Goal: Information Seeking & Learning: Learn about a topic

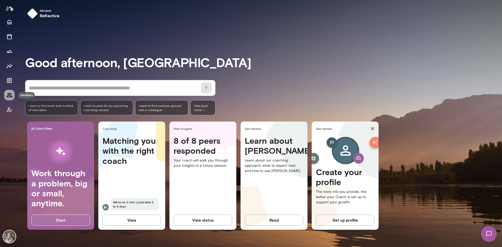
click at [8, 95] on icon "Members" at bounding box center [9, 95] width 6 height 6
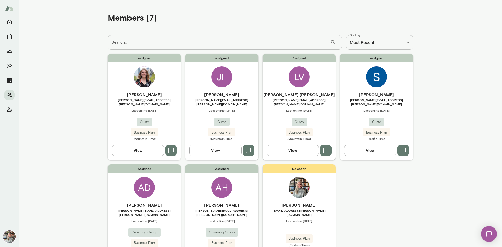
click at [217, 147] on button "View" at bounding box center [215, 150] width 52 height 11
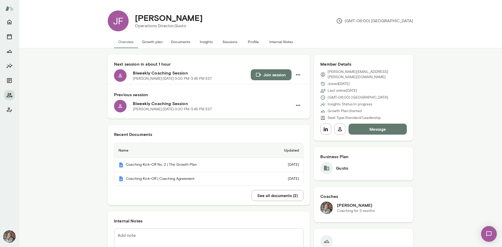
click at [223, 41] on button "Sessions" at bounding box center [230, 42] width 24 height 13
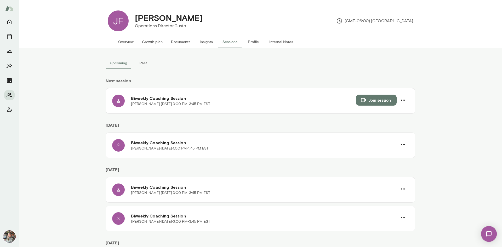
click at [206, 40] on button "Insights" at bounding box center [206, 42] width 24 height 13
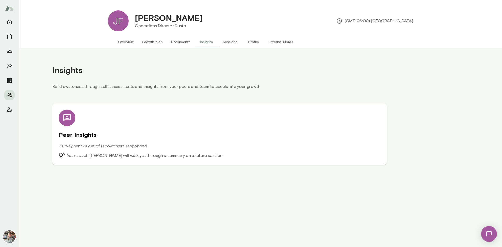
click at [89, 143] on div "Peer Insights Survey sent • 9 out of 11 coworkers responded Your coach Tricia M…" at bounding box center [220, 133] width 322 height 49
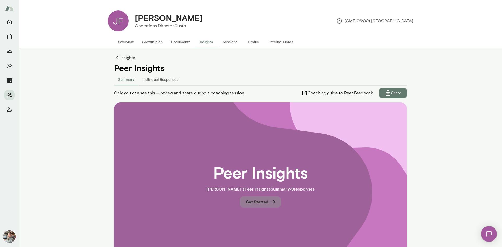
click at [260, 201] on button "Get Started" at bounding box center [260, 201] width 41 height 11
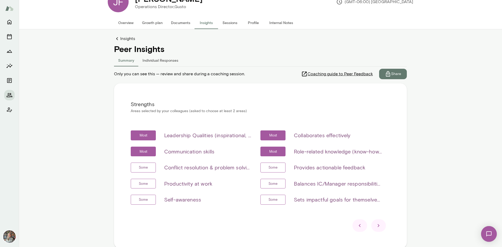
scroll to position [42, 0]
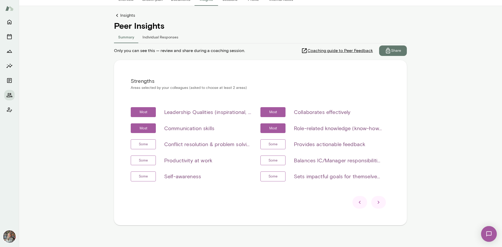
click at [247, 113] on h6 "Leadership Qualities (inspirational, visionary & strategic, empowerment & deleg…" at bounding box center [208, 112] width 88 height 8
click at [200, 112] on h6 "Leadership Qualities (inspirational, visionary & strategic, empowerment & deleg…" at bounding box center [208, 112] width 88 height 8
click at [184, 111] on h6 "Leadership Qualities (inspirational, visionary & strategic, empowerment & deleg…" at bounding box center [208, 112] width 88 height 8
click at [211, 107] on div "Most Leadership Qualities (inspirational, visionary & strategic, empowerment & …" at bounding box center [191, 112] width 121 height 10
click at [196, 114] on h6 "Leadership Qualities (inspirational, visionary & strategic, empowerment & deleg…" at bounding box center [208, 112] width 88 height 8
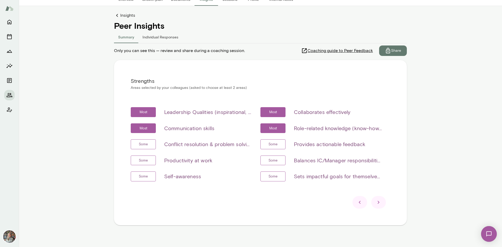
drag, startPoint x: 177, startPoint y: 113, endPoint x: 174, endPoint y: 113, distance: 2.9
click at [177, 113] on h6 "Leadership Qualities (inspirational, visionary & strategic, empowerment & deleg…" at bounding box center [208, 112] width 88 height 8
click at [212, 113] on h6 "Leadership Qualities (inspirational, visionary & strategic, empowerment & deleg…" at bounding box center [208, 112] width 88 height 8
click at [376, 201] on icon at bounding box center [378, 202] width 6 height 6
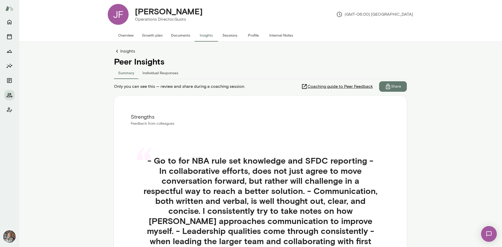
scroll to position [137, 0]
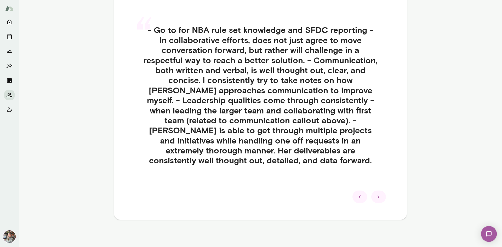
click at [378, 199] on icon at bounding box center [378, 197] width 6 height 6
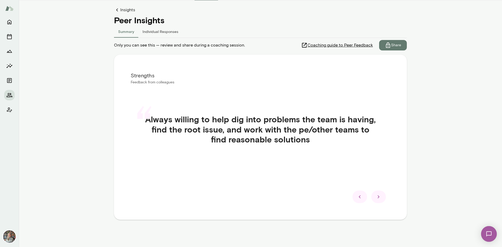
scroll to position [48, 0]
click at [378, 199] on icon at bounding box center [378, 197] width 6 height 6
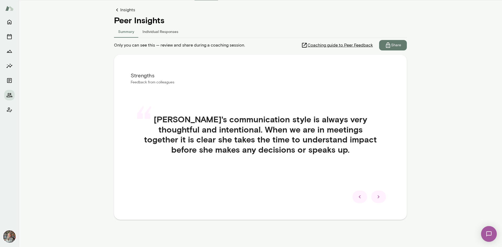
click at [378, 199] on icon at bounding box center [378, 197] width 6 height 6
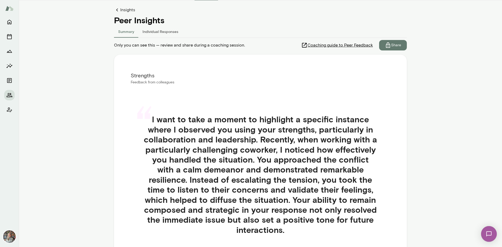
scroll to position [117, 0]
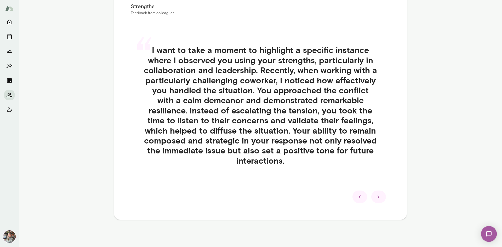
click at [378, 199] on icon at bounding box center [378, 197] width 6 height 6
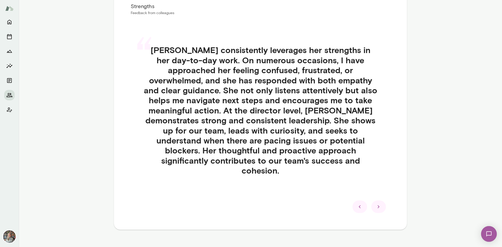
click at [377, 203] on icon at bounding box center [378, 206] width 6 height 6
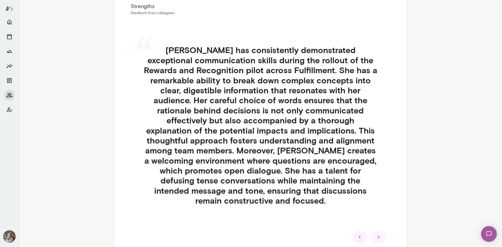
scroll to position [137, 0]
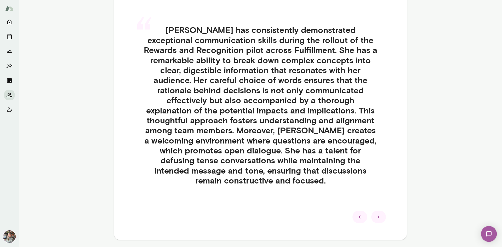
click at [377, 214] on icon at bounding box center [378, 217] width 6 height 6
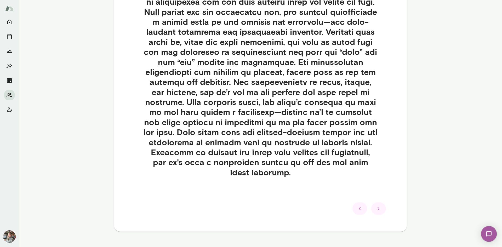
scroll to position [197, 0]
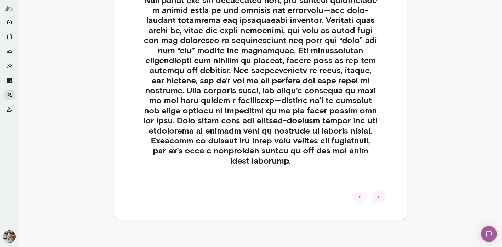
click at [377, 198] on icon at bounding box center [378, 197] width 6 height 6
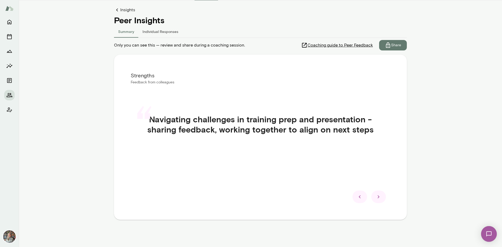
scroll to position [48, 0]
click at [378, 197] on icon at bounding box center [378, 197] width 6 height 6
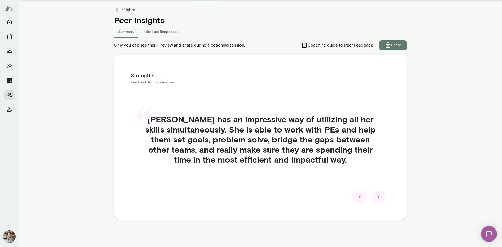
click at [378, 197] on icon at bounding box center [378, 197] width 6 height 6
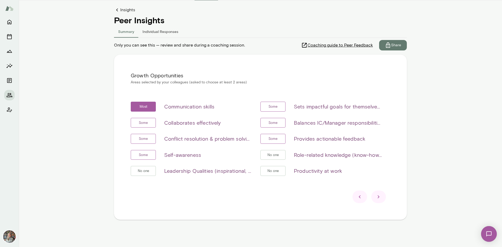
click at [378, 197] on icon at bounding box center [378, 197] width 6 height 6
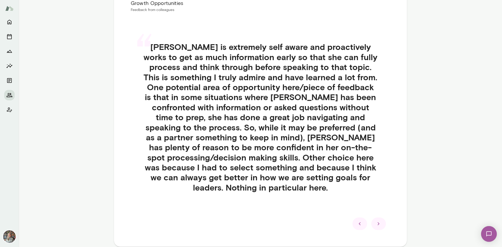
scroll to position [123, 0]
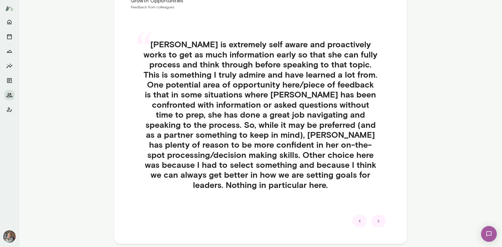
click at [377, 222] on icon at bounding box center [378, 221] width 2 height 3
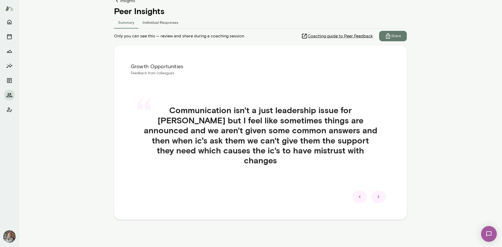
scroll to position [48, 0]
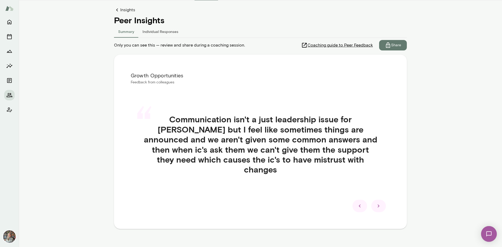
click at [376, 203] on icon at bounding box center [378, 206] width 6 height 6
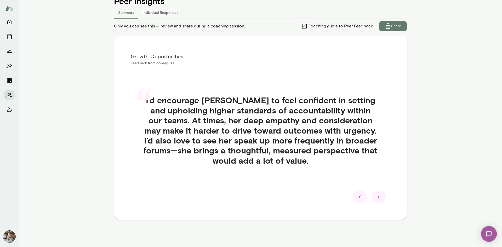
click at [376, 199] on icon at bounding box center [378, 197] width 6 height 6
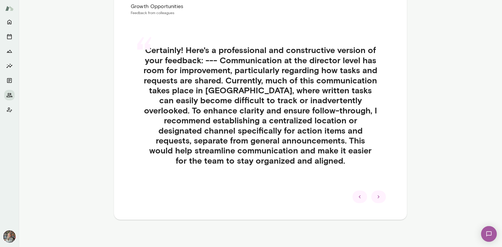
click at [376, 199] on icon at bounding box center [378, 197] width 6 height 6
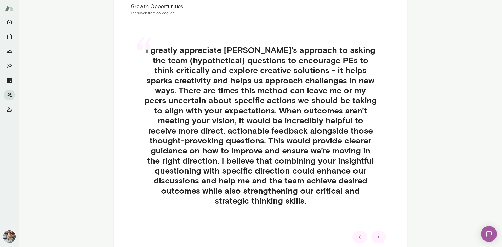
scroll to position [123, 0]
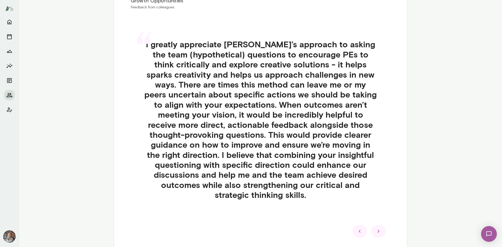
click at [376, 233] on icon at bounding box center [378, 231] width 6 height 6
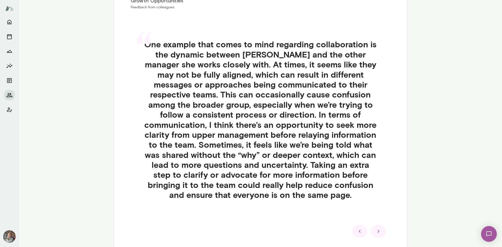
click at [376, 233] on icon at bounding box center [378, 231] width 6 height 6
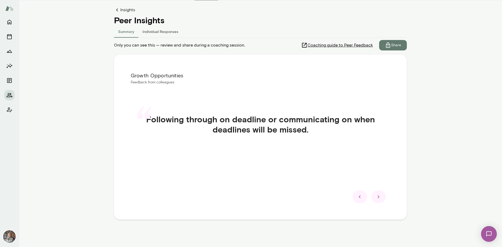
click at [380, 198] on div at bounding box center [378, 196] width 15 height 13
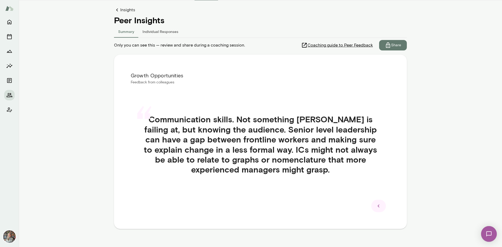
click at [376, 207] on icon at bounding box center [378, 206] width 6 height 6
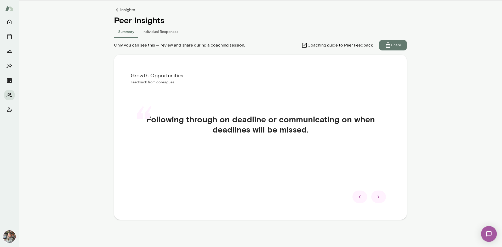
click at [152, 32] on button "Individual Responses" at bounding box center [160, 31] width 44 height 13
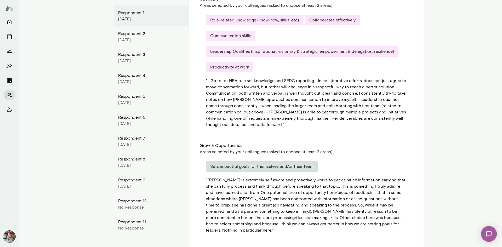
scroll to position [112, 0]
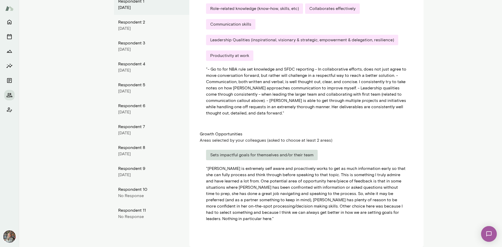
click at [130, 26] on div "July 2025" at bounding box center [151, 28] width 67 height 6
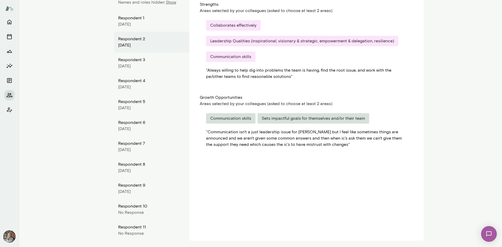
scroll to position [0, 0]
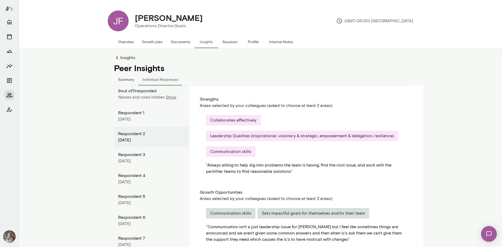
click at [125, 79] on button "Summary" at bounding box center [126, 79] width 24 height 13
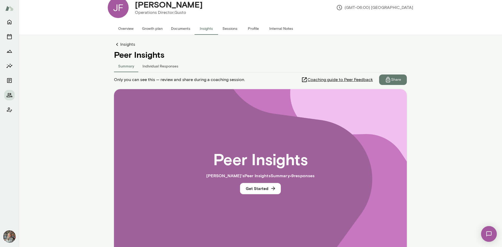
scroll to position [48, 0]
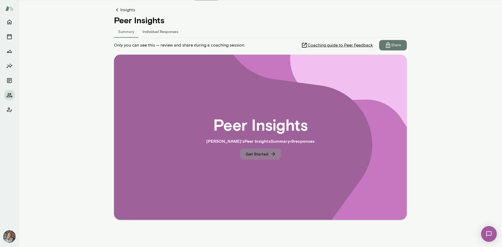
click at [247, 151] on button "Get Started" at bounding box center [260, 153] width 41 height 11
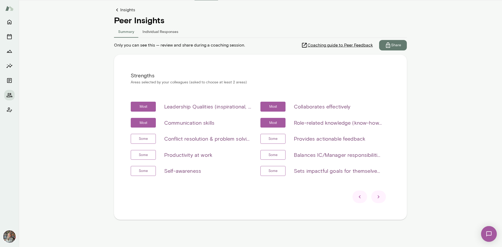
drag, startPoint x: 447, startPoint y: 74, endPoint x: 385, endPoint y: 49, distance: 66.7
click at [447, 74] on main "JF Jennifer Frayser Operations Director, Gusto (GMT-06:00) Denver Overview Grow…" at bounding box center [260, 123] width 483 height 247
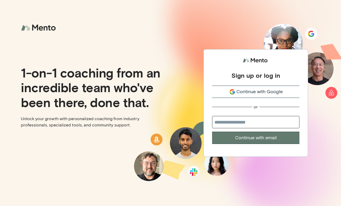
click at [243, 87] on button "Continue with Google" at bounding box center [255, 91] width 87 height 12
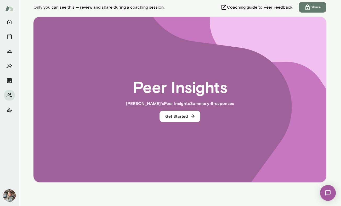
scroll to position [89, 0]
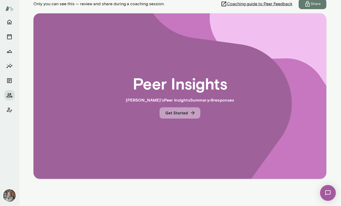
click at [178, 114] on button "Get Started" at bounding box center [179, 112] width 41 height 11
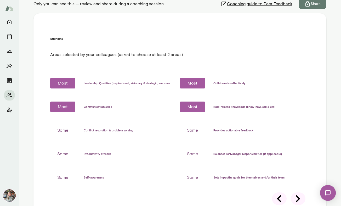
click at [298, 191] on icon at bounding box center [297, 198] width 15 height 15
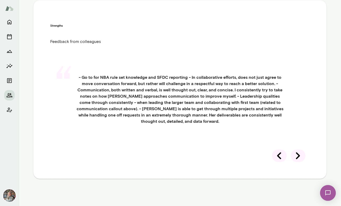
scroll to position [162, 0]
click at [297, 163] on icon at bounding box center [297, 155] width 15 height 15
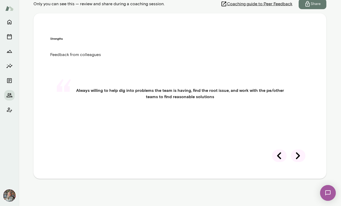
click at [296, 156] on icon at bounding box center [298, 155] width 4 height 7
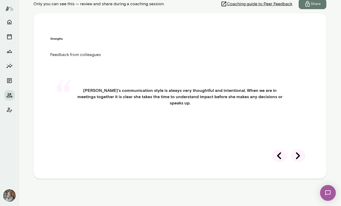
click at [300, 157] on div at bounding box center [297, 155] width 15 height 13
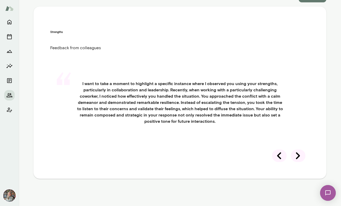
scroll to position [131, 0]
click at [299, 162] on div at bounding box center [297, 155] width 15 height 13
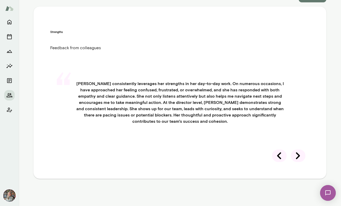
click at [297, 163] on icon at bounding box center [297, 155] width 15 height 15
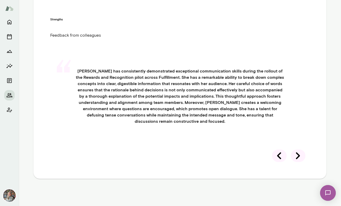
scroll to position [189, 0]
click at [294, 163] on icon at bounding box center [297, 155] width 15 height 15
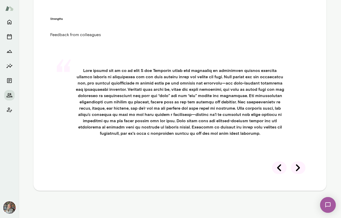
scroll to position [212, 0]
click at [297, 175] on icon at bounding box center [297, 167] width 15 height 15
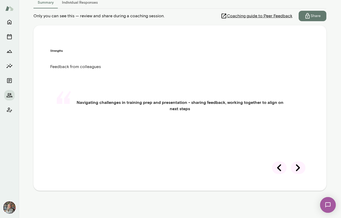
click at [296, 167] on icon at bounding box center [297, 167] width 15 height 15
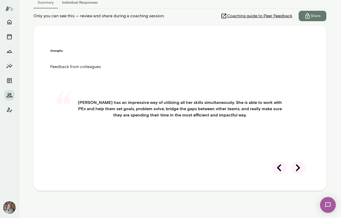
click at [296, 167] on icon at bounding box center [298, 167] width 4 height 7
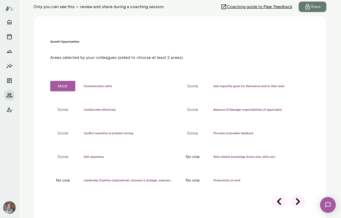
scroll to position [77, 0]
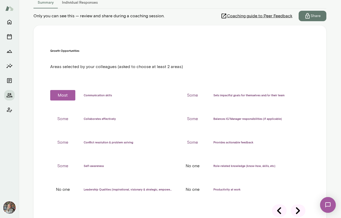
click at [274, 203] on icon at bounding box center [279, 210] width 15 height 15
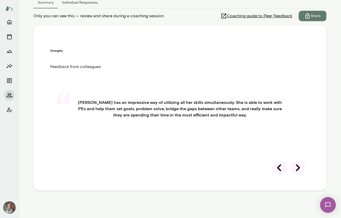
click at [297, 175] on icon at bounding box center [297, 167] width 15 height 15
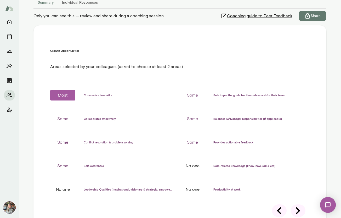
click at [295, 203] on icon at bounding box center [297, 210] width 15 height 15
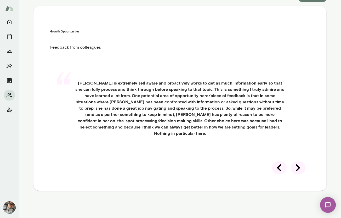
scroll to position [166, 0]
click at [295, 175] on icon at bounding box center [297, 167] width 15 height 15
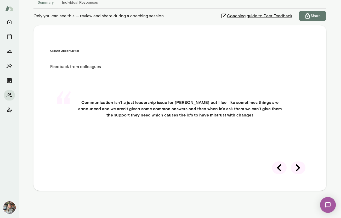
drag, startPoint x: 300, startPoint y: 168, endPoint x: 300, endPoint y: 162, distance: 6.0
click at [300, 168] on div at bounding box center [297, 167] width 15 height 13
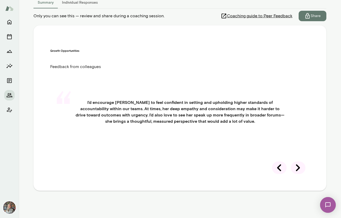
click at [296, 168] on icon at bounding box center [297, 167] width 15 height 15
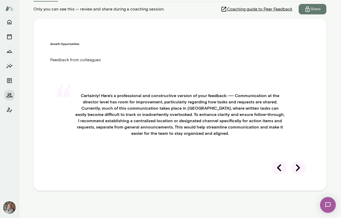
scroll to position [131, 0]
click at [296, 175] on icon at bounding box center [297, 167] width 15 height 15
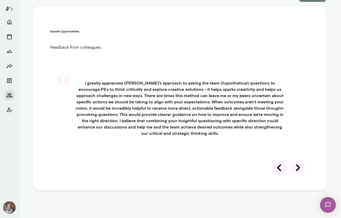
scroll to position [178, 0]
click at [297, 175] on icon at bounding box center [297, 167] width 15 height 15
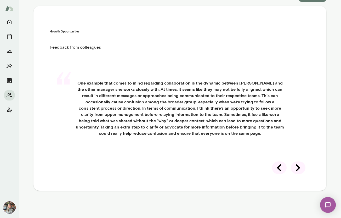
scroll to position [184, 0]
click at [297, 175] on icon at bounding box center [297, 167] width 15 height 15
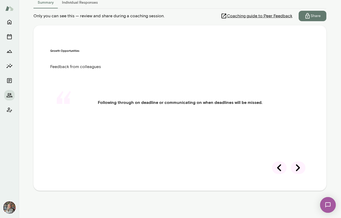
click at [298, 169] on icon at bounding box center [297, 167] width 15 height 15
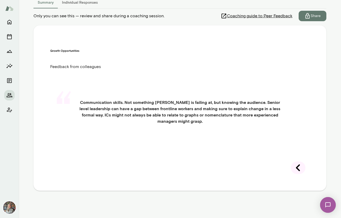
click at [293, 175] on icon at bounding box center [297, 167] width 15 height 15
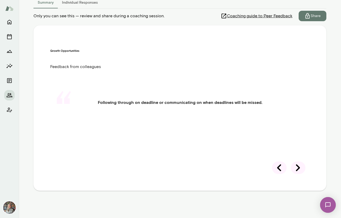
click at [296, 168] on icon at bounding box center [297, 167] width 15 height 15
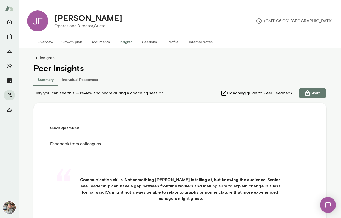
scroll to position [96, 0]
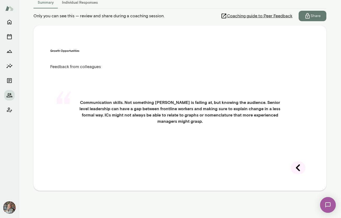
click at [300, 169] on div at bounding box center [297, 167] width 15 height 13
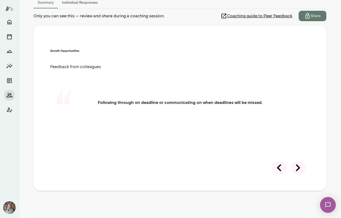
scroll to position [77, 0]
click at [299, 168] on icon at bounding box center [297, 167] width 15 height 15
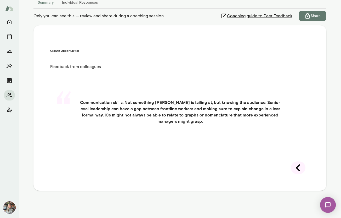
click at [298, 149] on div "“ Communication skills. Not something Jennifer is failing at, but knowing the a…" at bounding box center [179, 117] width 259 height 63
click at [290, 174] on div at bounding box center [297, 167] width 15 height 13
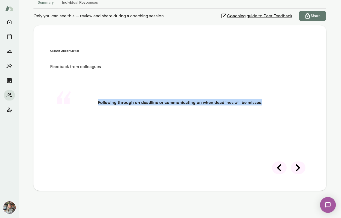
click at [278, 170] on icon at bounding box center [279, 167] width 15 height 15
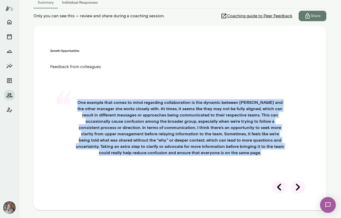
scroll to position [206, 0]
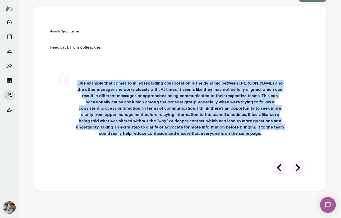
click at [277, 168] on icon at bounding box center [279, 167] width 15 height 15
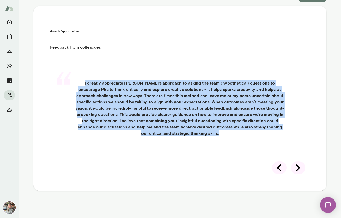
click at [277, 168] on icon at bounding box center [279, 167] width 4 height 7
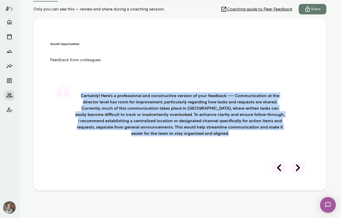
click at [277, 168] on icon at bounding box center [279, 167] width 4 height 7
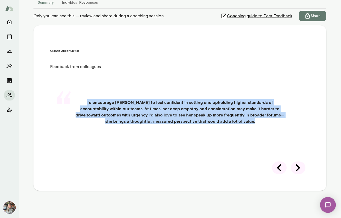
scroll to position [0, 0]
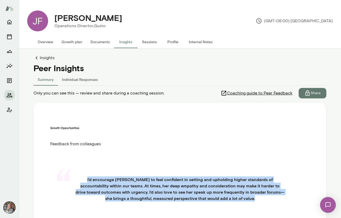
click at [126, 42] on button "Insights" at bounding box center [126, 42] width 24 height 13
click at [49, 80] on button "Summary" at bounding box center [45, 79] width 24 height 13
click at [80, 78] on button "Individual Responses" at bounding box center [80, 79] width 44 height 13
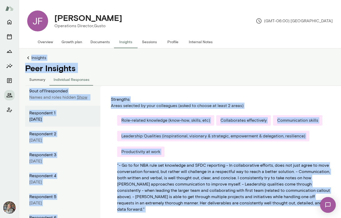
click at [35, 79] on button "Summary" at bounding box center [37, 79] width 24 height 13
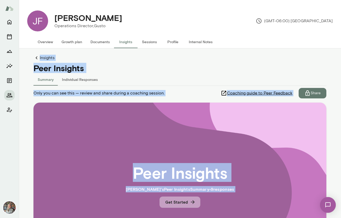
click at [180, 204] on button "Get Started" at bounding box center [179, 201] width 41 height 11
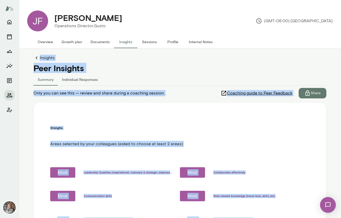
click at [171, 116] on div "Strengths Areas selected by your colleagues (asked to choose at least 2 areas) …" at bounding box center [179, 206] width 293 height 208
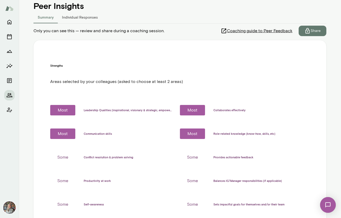
scroll to position [77, 0]
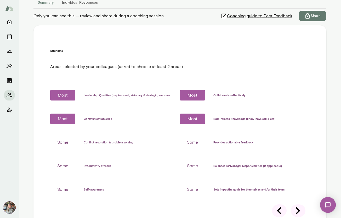
click at [299, 203] on icon at bounding box center [297, 210] width 15 height 15
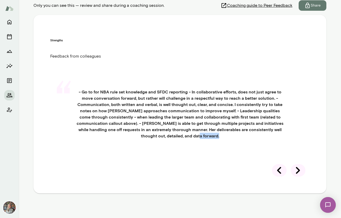
scroll to position [78, 0]
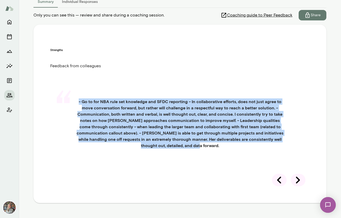
drag, startPoint x: 275, startPoint y: 132, endPoint x: 82, endPoint y: 89, distance: 197.3
click at [82, 98] on h4 "- Go to for NBA rule set knowledge and SFDC reporting - In collaborative effort…" at bounding box center [180, 123] width 234 height 50
copy h4 "- Go to for NBA rule set knowledge and SFDC reporting - In collaborative effort…"
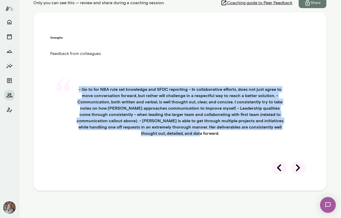
click at [297, 164] on div at bounding box center [297, 167] width 15 height 13
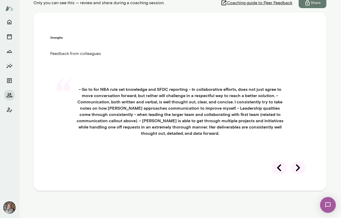
scroll to position [77, 0]
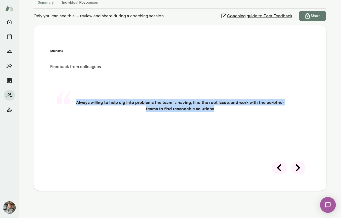
drag, startPoint x: 266, startPoint y: 115, endPoint x: 69, endPoint y: 94, distance: 197.6
click at [69, 94] on div "“ Always willing to help dig into problems the team is having, find the root is…" at bounding box center [179, 111] width 259 height 50
copy div "“ Always willing to help dig into problems the team is having, find the root is…"
click at [296, 167] on icon at bounding box center [297, 167] width 15 height 15
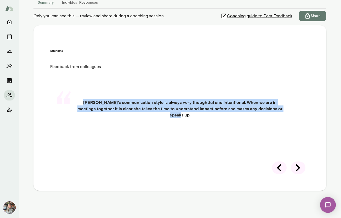
drag, startPoint x: 299, startPoint y: 124, endPoint x: 68, endPoint y: 92, distance: 233.1
click at [68, 92] on div "“ Jennifer's communication style is always very thoughtful and intentional. Whe…" at bounding box center [179, 114] width 259 height 56
copy div "“ Jennifer's communication style is always very thoughtful and intentional. Whe…"
click at [294, 167] on icon at bounding box center [297, 167] width 15 height 15
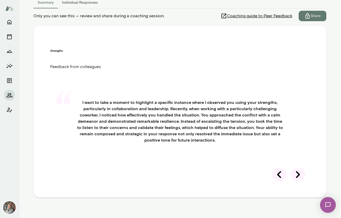
scroll to position [156, 0]
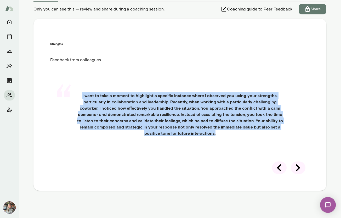
drag, startPoint x: 197, startPoint y: 115, endPoint x: 86, endPoint y: 14, distance: 150.3
click at [86, 80] on div "“ I want to take a moment to highlight a specific instance where I observed you…" at bounding box center [179, 120] width 259 height 81
copy h4 "I want to take a moment to highlight a specific instance where I observed you u…"
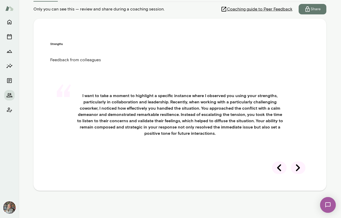
click at [299, 168] on div at bounding box center [297, 167] width 15 height 13
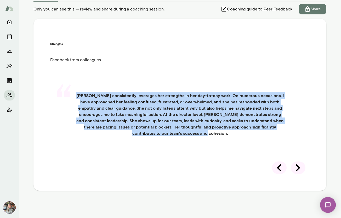
drag, startPoint x: 286, startPoint y: 135, endPoint x: 78, endPoint y: 8, distance: 243.0
click at [78, 92] on h4 "Jennifer consistently leverages her strengths in her day-to-day work. On numero…" at bounding box center [180, 114] width 234 height 44
copy h4 "Jennifer consistently leverages her strengths in her day-to-day work. On numero…"
click at [294, 166] on icon at bounding box center [297, 167] width 15 height 15
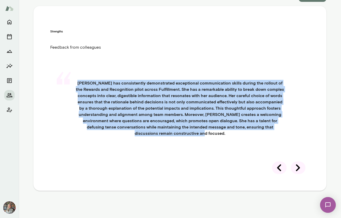
drag, startPoint x: 213, startPoint y: 190, endPoint x: 73, endPoint y: 5, distance: 231.5
click at [73, 67] on div "“ Jennifer has consistently demonstrated exceptional communication skills durin…" at bounding box center [179, 114] width 259 height 94
copy h4 "Jennifer has consistently demonstrated exceptional communication skills during …"
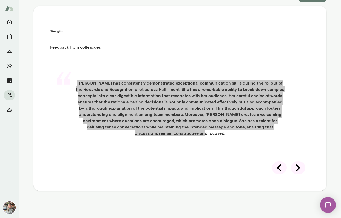
scroll to position [206, 0]
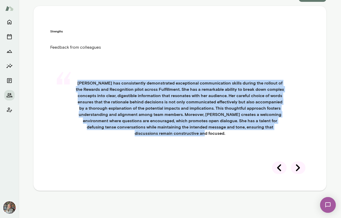
click at [298, 168] on icon at bounding box center [297, 167] width 15 height 15
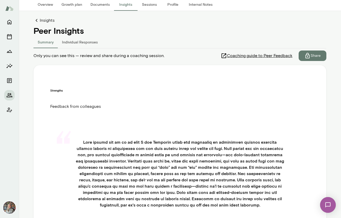
scroll to position [0, 0]
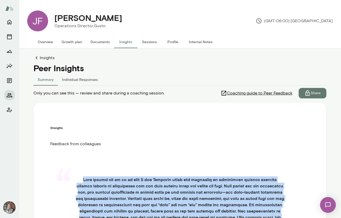
drag, startPoint x: 268, startPoint y: 173, endPoint x: 78, endPoint y: 170, distance: 189.7
click at [78, 176] on h4 at bounding box center [180, 210] width 234 height 69
copy h4 "What stands out to me is when I saw Jennifer using her strengths by navigating …"
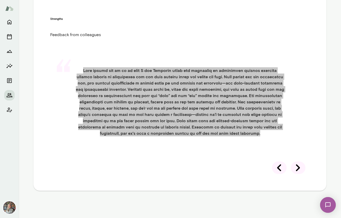
scroll to position [247, 0]
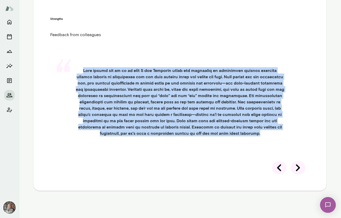
click at [299, 169] on div at bounding box center [297, 167] width 15 height 13
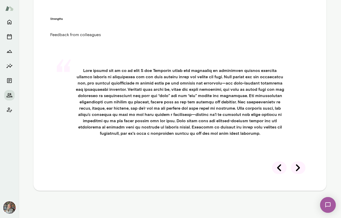
scroll to position [77, 0]
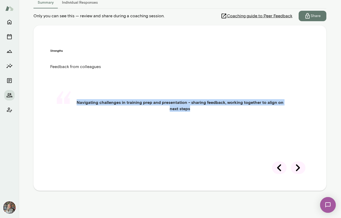
drag, startPoint x: 144, startPoint y: 103, endPoint x: 62, endPoint y: 82, distance: 84.1
click at [62, 86] on div "“ Navigating challenges in training prep and presentation - sharing feedback, w…" at bounding box center [179, 111] width 259 height 50
copy div "“ Navigating challenges in training prep and presentation - sharing feedback, w…"
click at [295, 171] on div at bounding box center [297, 167] width 15 height 13
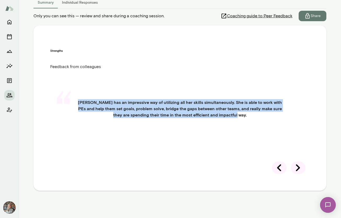
drag, startPoint x: 230, startPoint y: 144, endPoint x: 80, endPoint y: 92, distance: 157.9
click at [80, 99] on h4 "Jennifer has an impressive way of utilizing all her skills simultaneously. She …" at bounding box center [180, 108] width 234 height 19
copy h4 "Jennifer has an impressive way of utilizing all her skills simultaneously. She …"
click at [299, 175] on icon at bounding box center [297, 167] width 15 height 15
